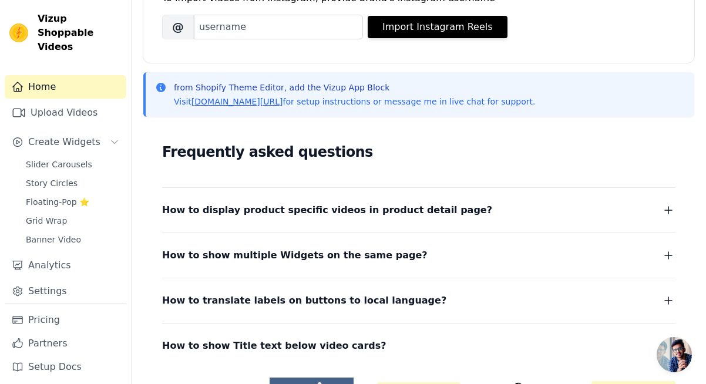
scroll to position [202, 0]
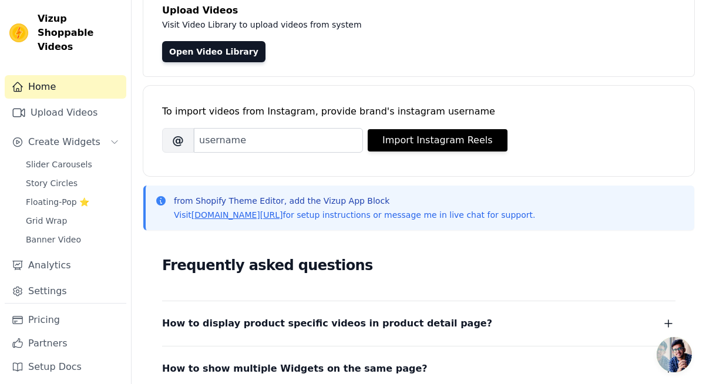
scroll to position [82, 0]
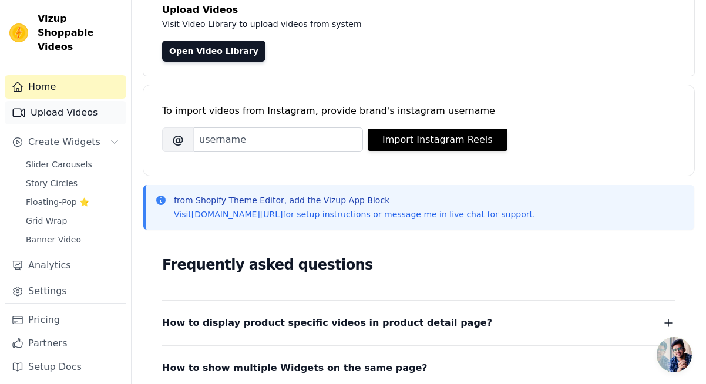
click at [84, 101] on link "Upload Videos" at bounding box center [66, 113] width 122 height 24
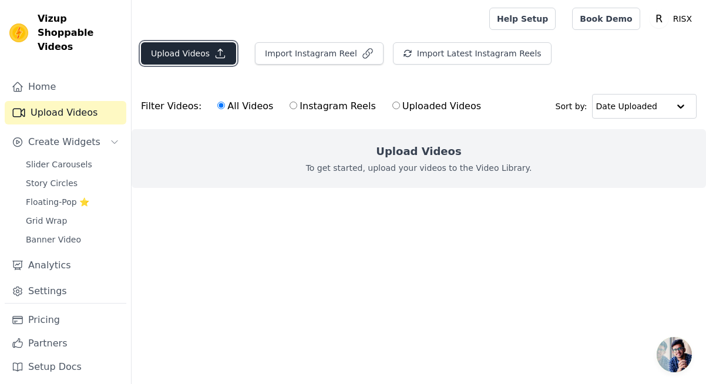
click at [202, 56] on button "Upload Videos" at bounding box center [188, 53] width 95 height 22
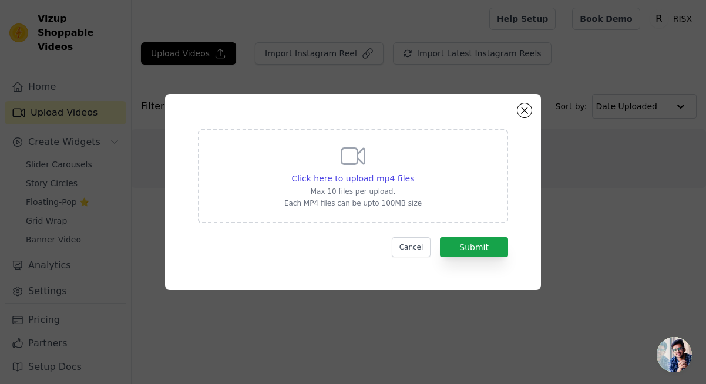
click at [394, 165] on div "Click here to upload mp4 files Max 10 files per upload. Each MP4 files can be u…" at bounding box center [353, 175] width 138 height 66
click at [414, 172] on input "Click here to upload mp4 files Max 10 files per upload. Each MP4 files can be u…" at bounding box center [414, 172] width 1 height 1
type input "C:\fakepath\3.mp4"
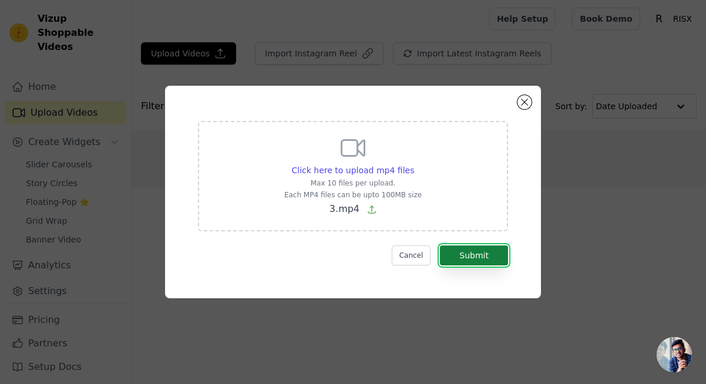
click at [483, 259] on button "Submit" at bounding box center [474, 256] width 68 height 20
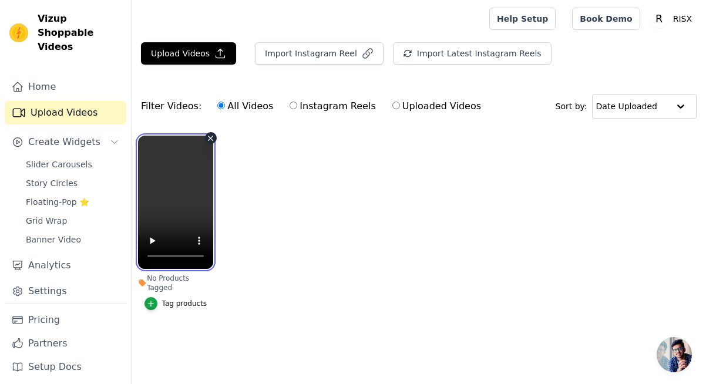
click at [163, 192] on video at bounding box center [175, 202] width 75 height 133
click at [149, 302] on icon "button" at bounding box center [151, 304] width 8 height 8
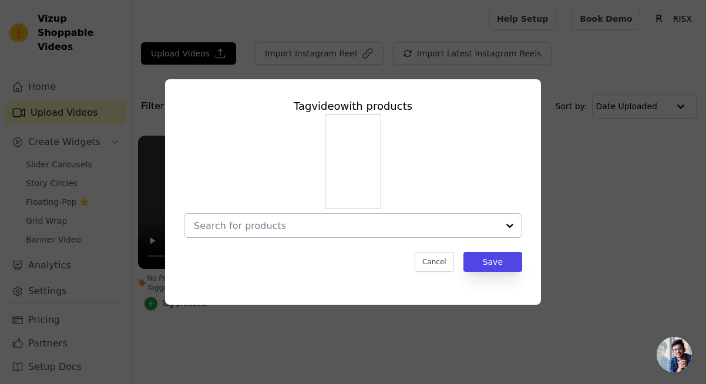
click at [463, 220] on input "No Products Tagged Tag video with products Cancel Save Tag products" at bounding box center [346, 225] width 304 height 11
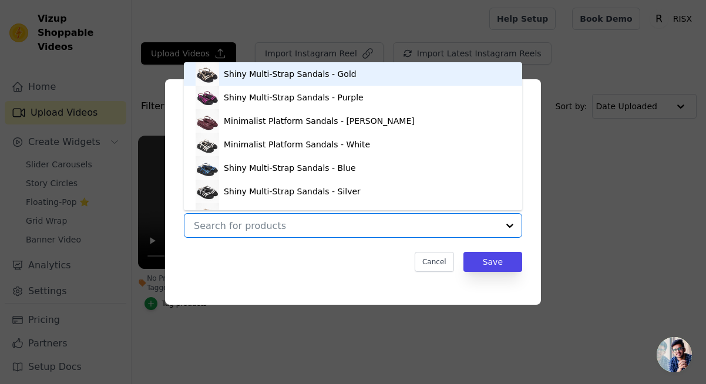
scroll to position [16, 0]
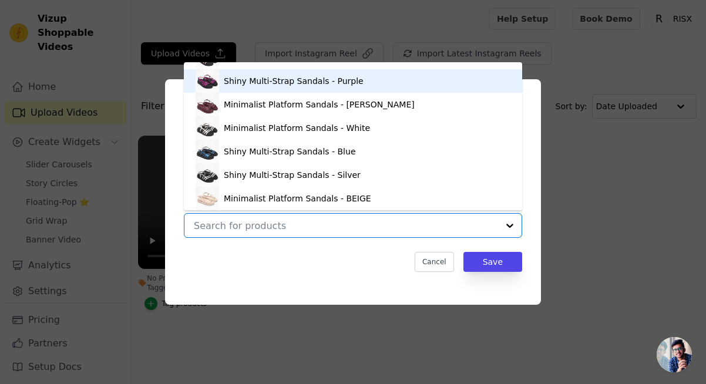
click at [404, 81] on div "Shiny Multi-Strap Sandals - Purple" at bounding box center [353, 81] width 315 height 24
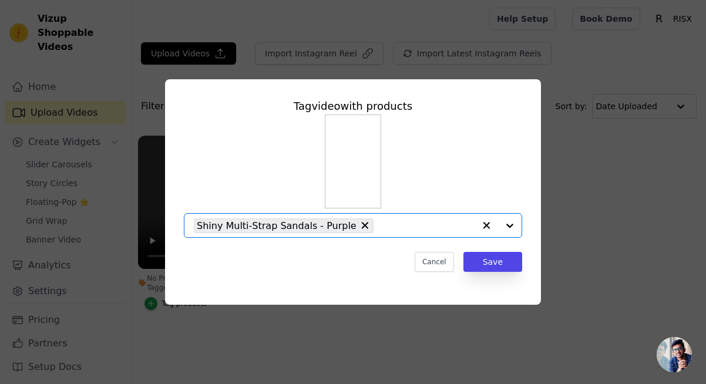
click at [443, 234] on div "Shiny Multi-Strap Sandals - Purple" at bounding box center [334, 226] width 281 height 24
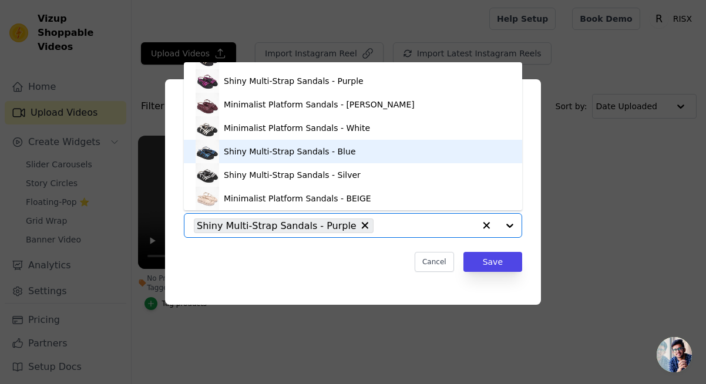
scroll to position [0, 0]
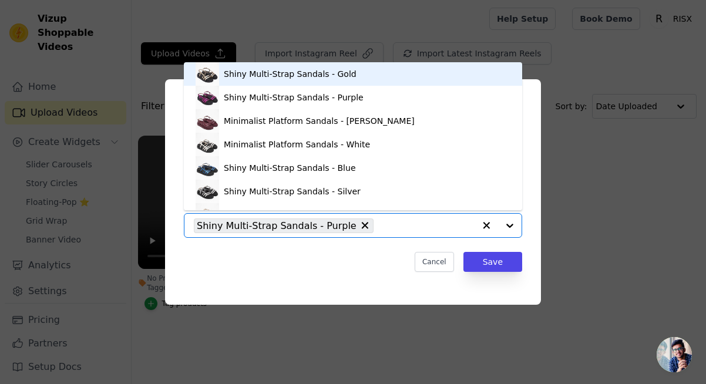
click at [425, 81] on div "Shiny Multi-Strap Sandals - Gold" at bounding box center [353, 74] width 315 height 24
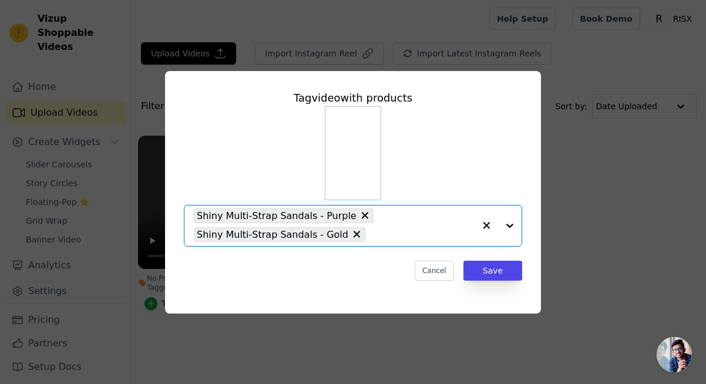
click at [405, 236] on input "No Products Tagged Tag video with products Option Shiny Multi-Strap Sandals - P…" at bounding box center [422, 234] width 103 height 11
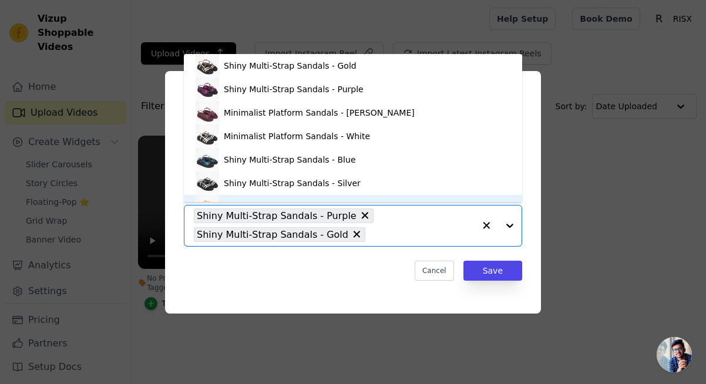
scroll to position [16, 0]
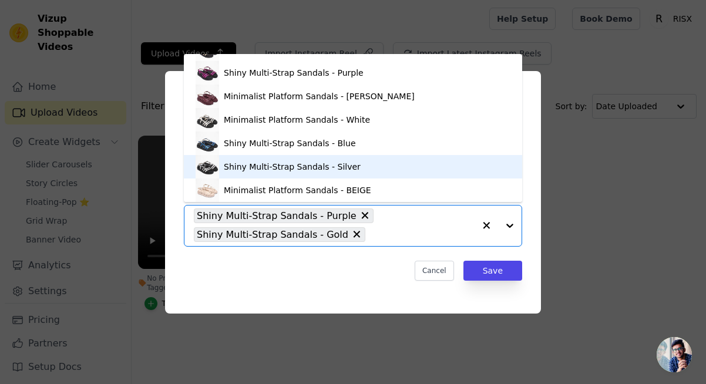
click at [391, 158] on div "Shiny Multi-Strap Sandals - Silver" at bounding box center [353, 167] width 315 height 24
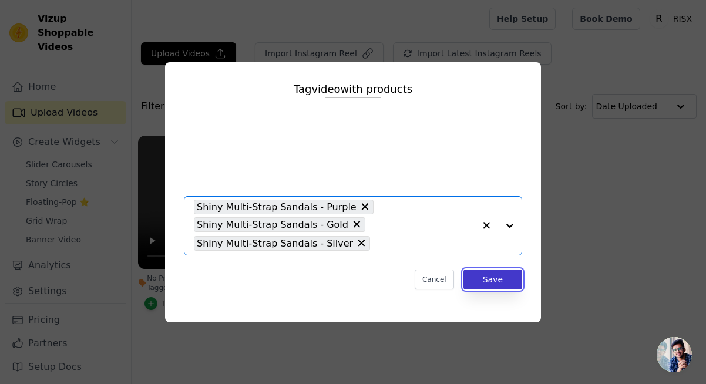
click at [487, 282] on button "Save" at bounding box center [493, 280] width 59 height 20
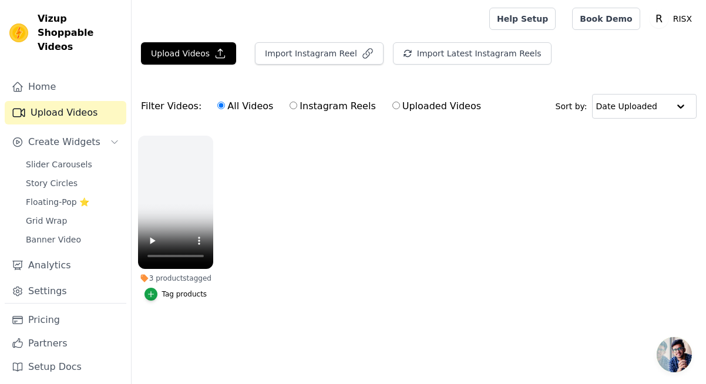
click at [314, 111] on label "Instagram Reels" at bounding box center [332, 106] width 87 height 15
click at [297, 109] on input "Instagram Reels" at bounding box center [294, 106] width 8 height 8
radio input "true"
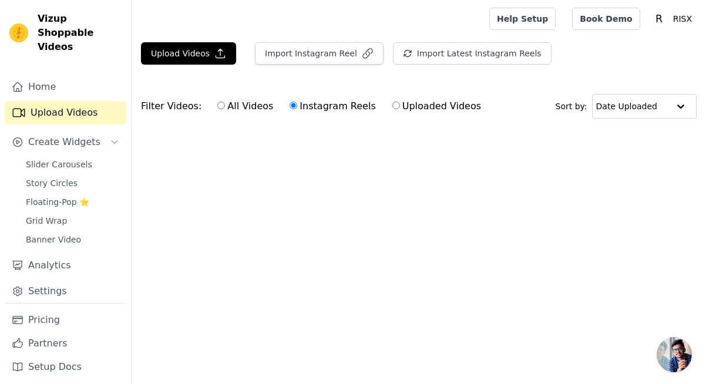
click at [222, 114] on div "All Videos Instagram Reels Uploaded Videos" at bounding box center [349, 106] width 277 height 27
click at [217, 104] on input "All Videos" at bounding box center [221, 106] width 8 height 8
radio input "true"
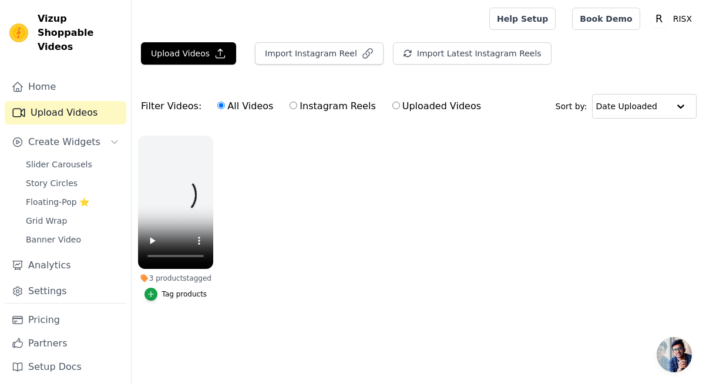
click at [326, 162] on ul "3 products tagged Tag products" at bounding box center [419, 230] width 575 height 202
click at [82, 318] on link "Pricing" at bounding box center [66, 321] width 122 height 24
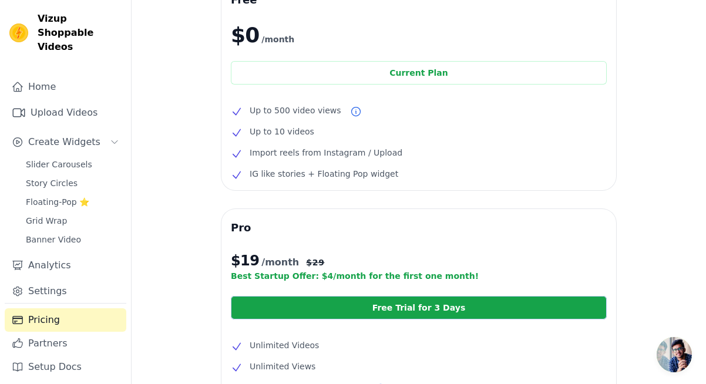
scroll to position [69, 0]
